Goal: Register for event/course

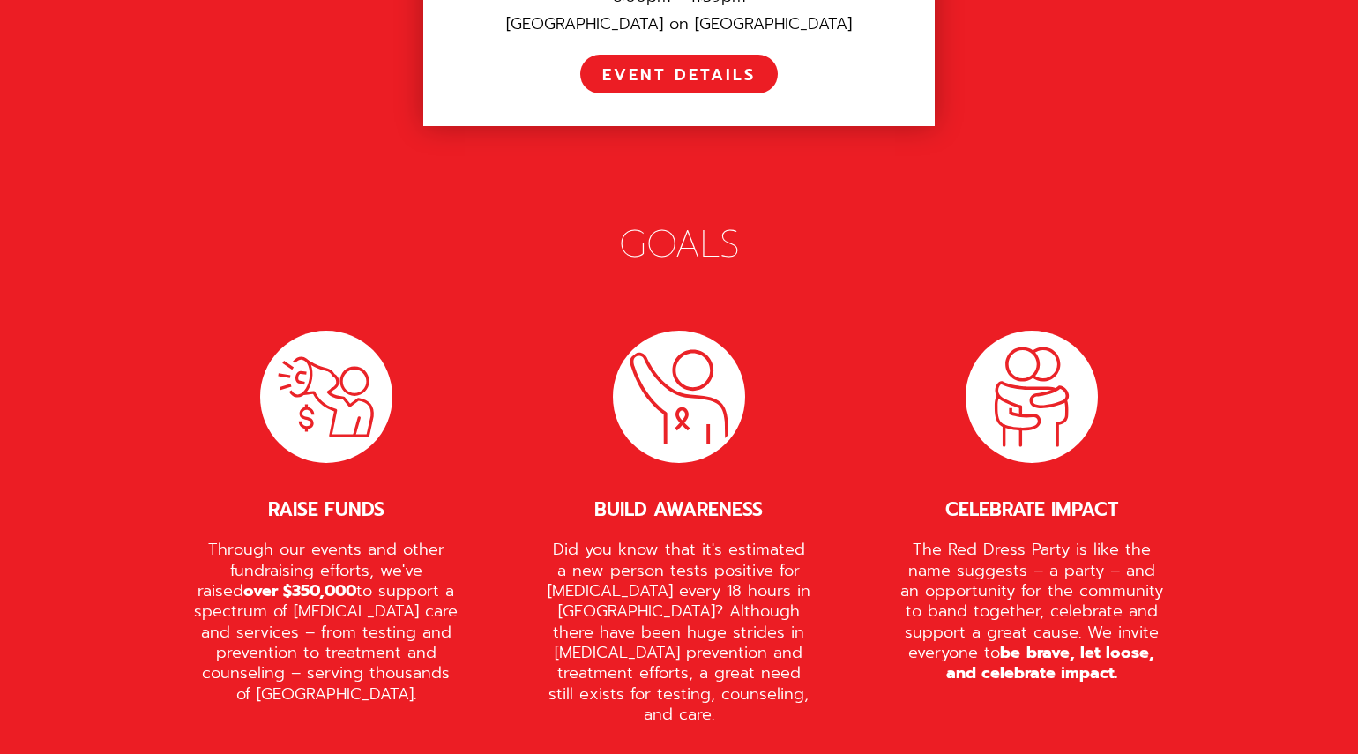
scroll to position [2823, 0]
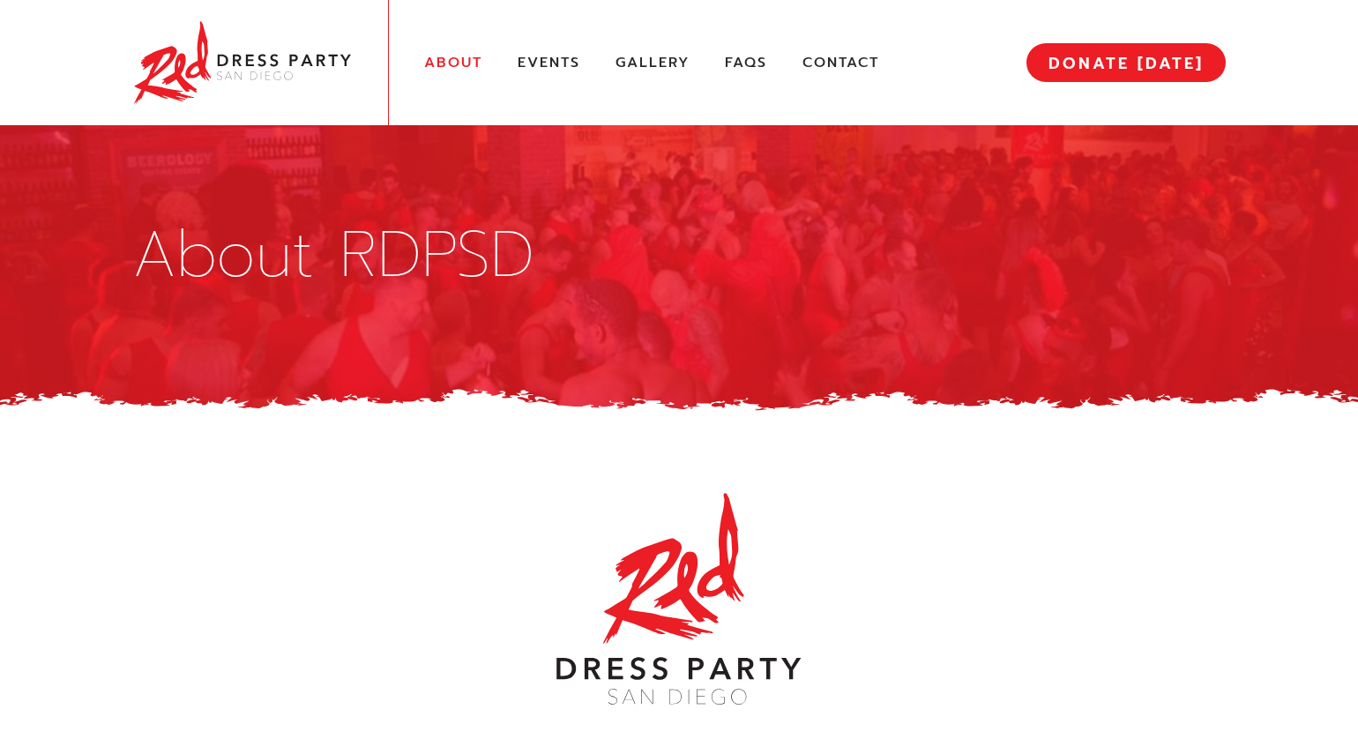
click at [541, 73] on div "About Events Gallery FAQs Contact MENU DONATE TODAY" at bounding box center [679, 62] width 1094 height 125
click at [541, 66] on link "Events" at bounding box center [549, 63] width 63 height 19
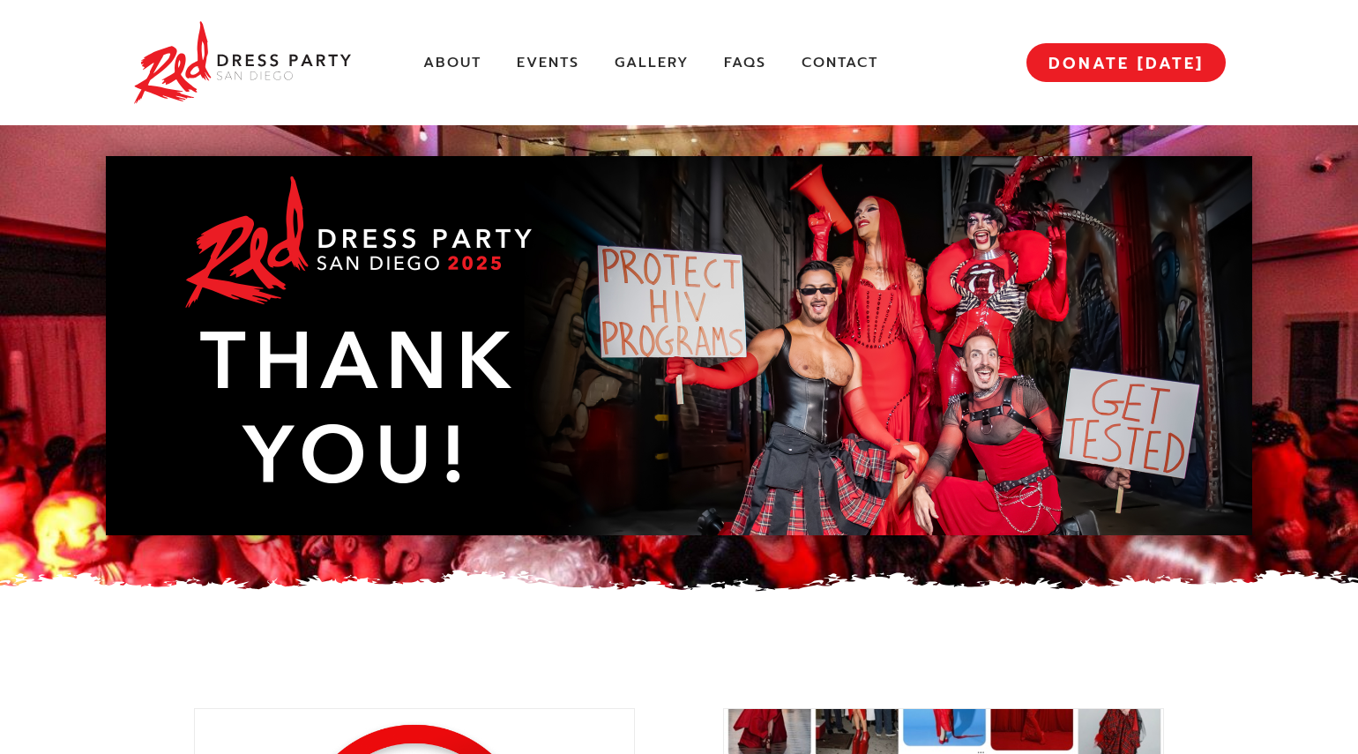
scroll to position [2341, 0]
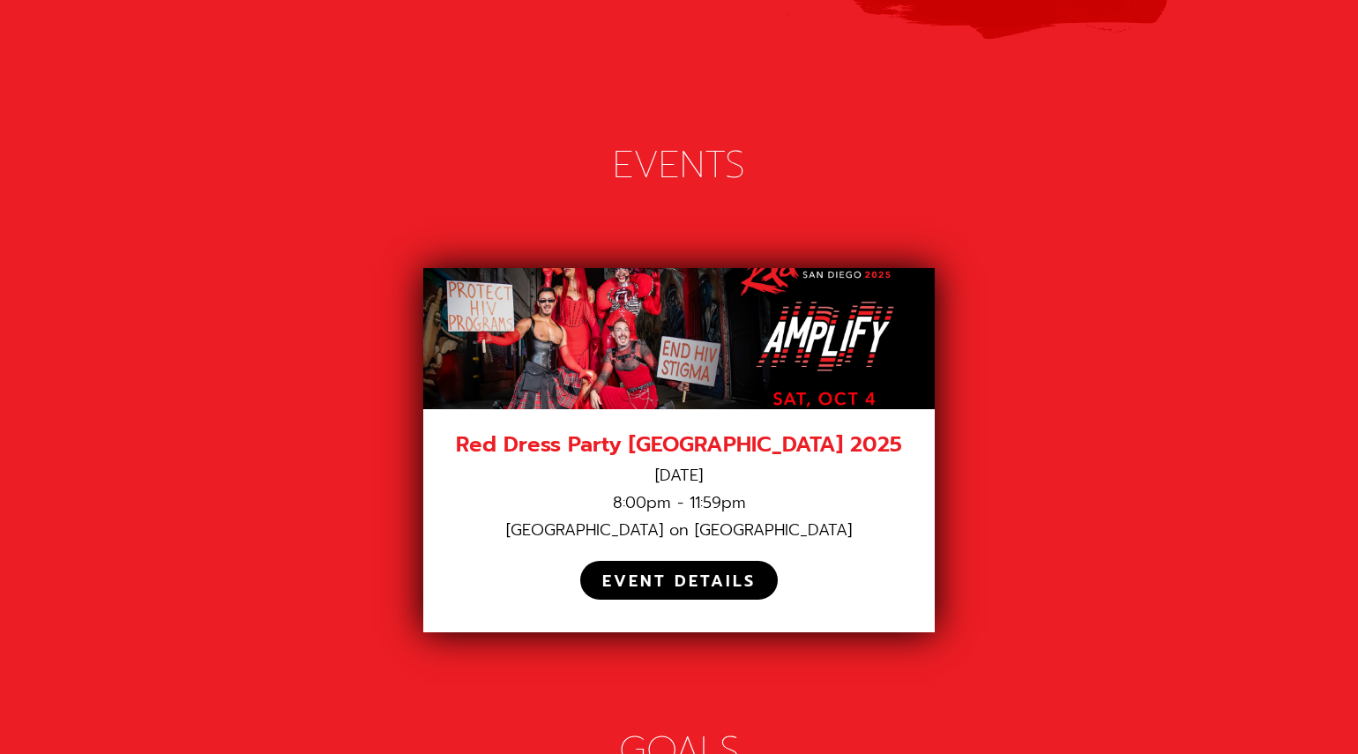
click at [707, 572] on div "EVENT DETAILS" at bounding box center [678, 582] width 153 height 20
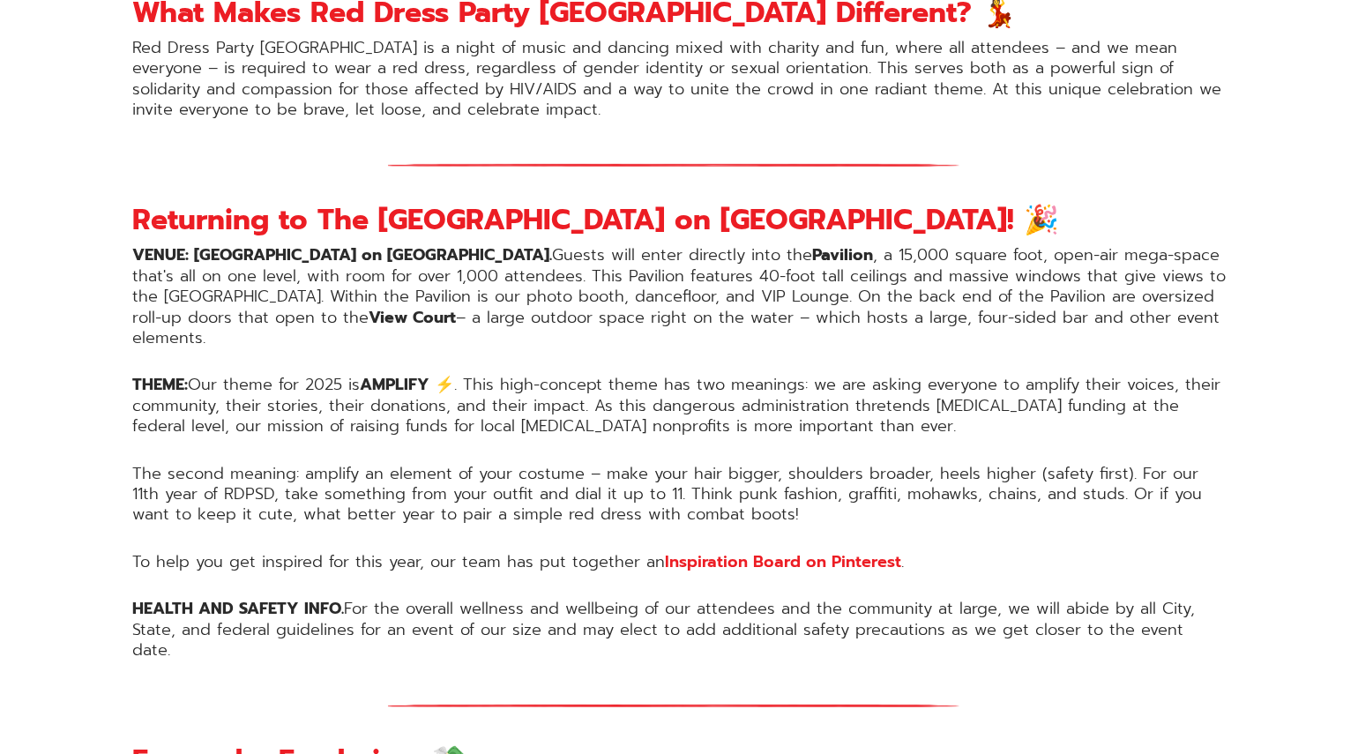
scroll to position [1284, 0]
